Goal: Task Accomplishment & Management: Use online tool/utility

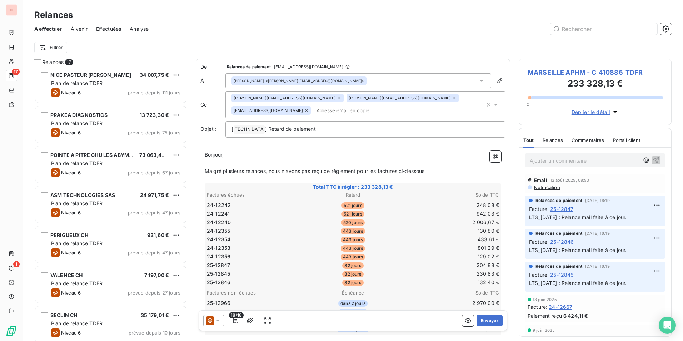
scroll to position [410, 0]
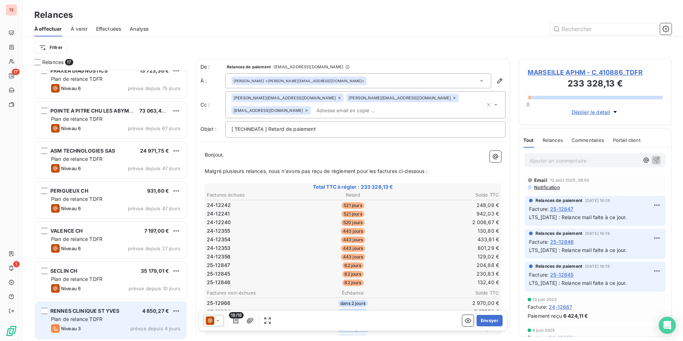
click at [108, 322] on div "Plan de relance TDFR" at bounding box center [115, 318] width 129 height 7
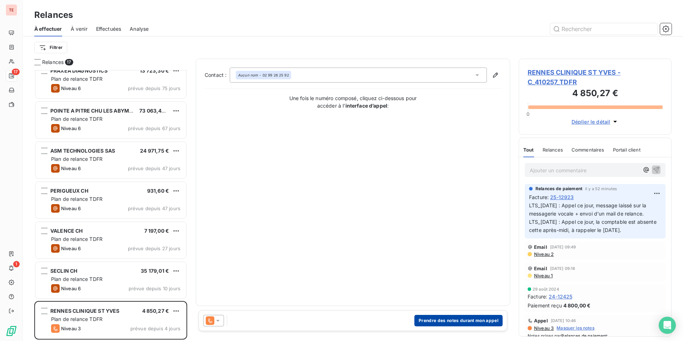
click at [443, 319] on button "Prendre des notes durant mon appel" at bounding box center [458, 320] width 88 height 11
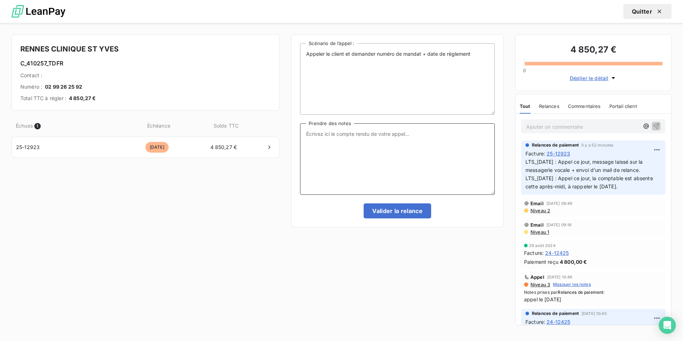
click at [387, 158] on textarea "Prendre des notes" at bounding box center [397, 158] width 195 height 71
type textarea "Appel ce jour ([DATE])."
click at [418, 211] on button "Valider la relance" at bounding box center [398, 210] width 68 height 15
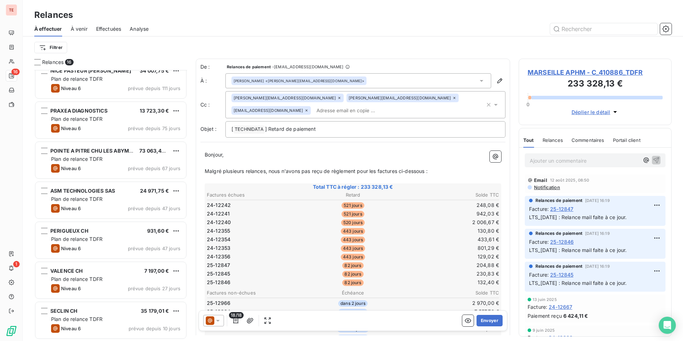
scroll to position [369, 0]
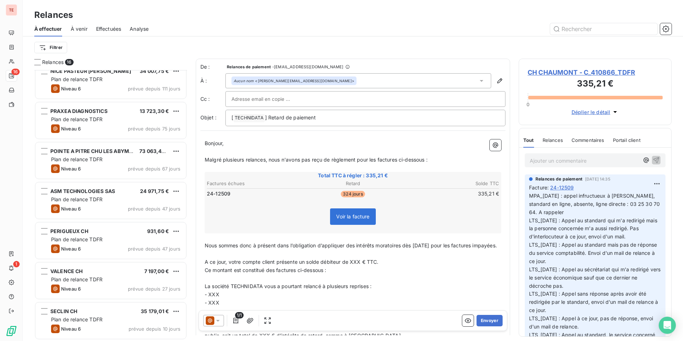
click at [248, 33] on div at bounding box center [414, 28] width 514 height 11
